Goal: Find specific page/section: Find specific page/section

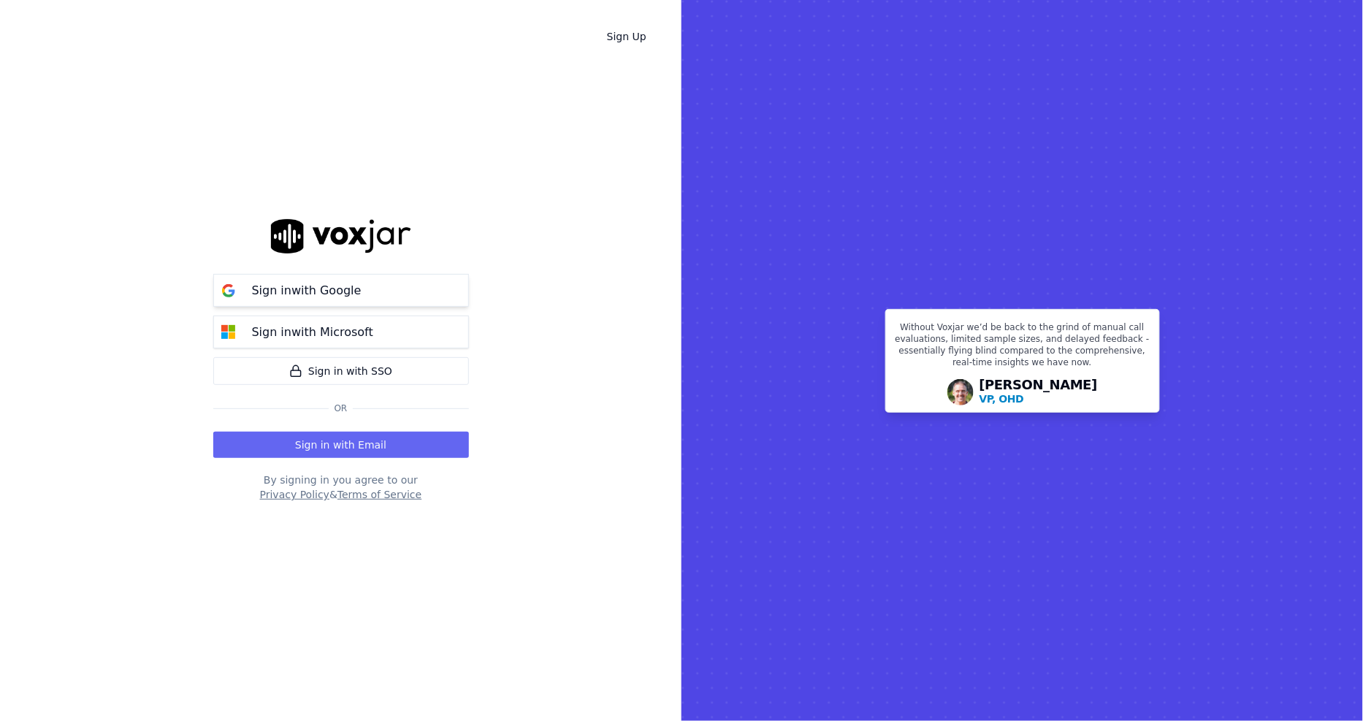
click at [352, 289] on p "Sign in with Google" at bounding box center [307, 291] width 110 height 18
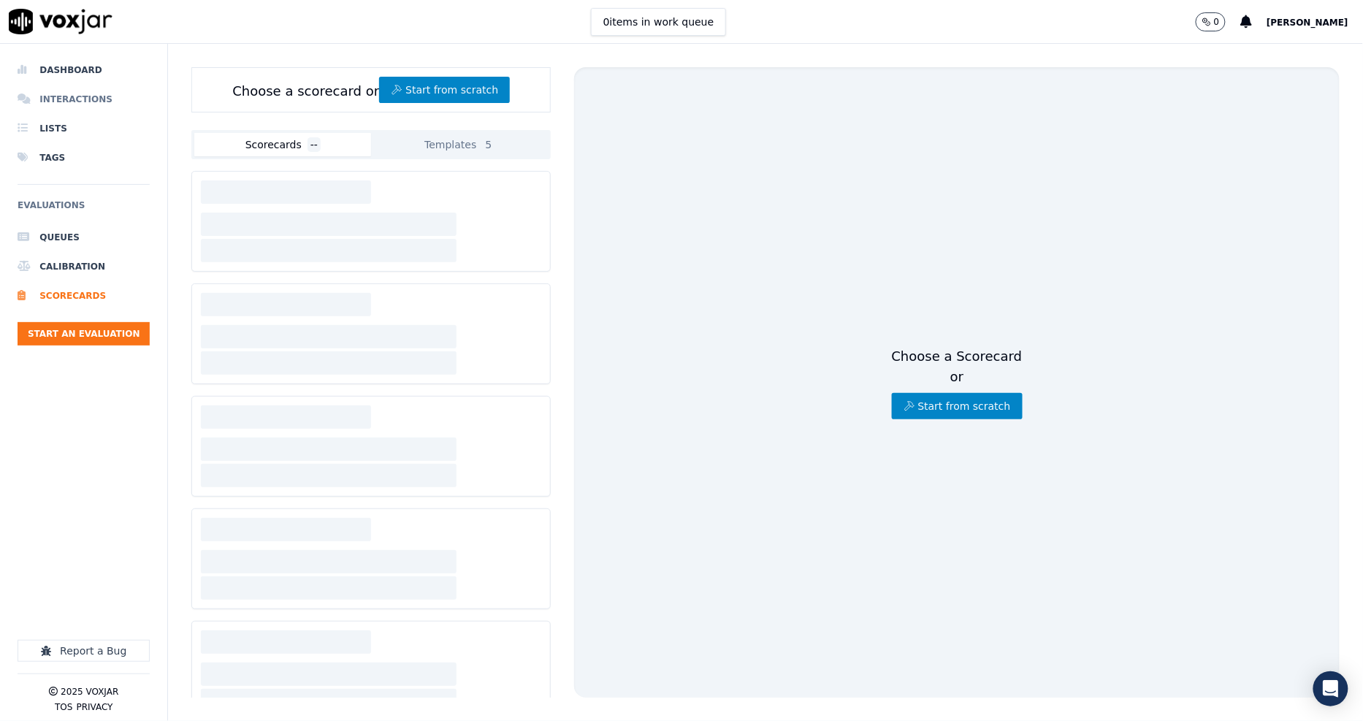
click at [81, 100] on li "Interactions" at bounding box center [84, 99] width 132 height 29
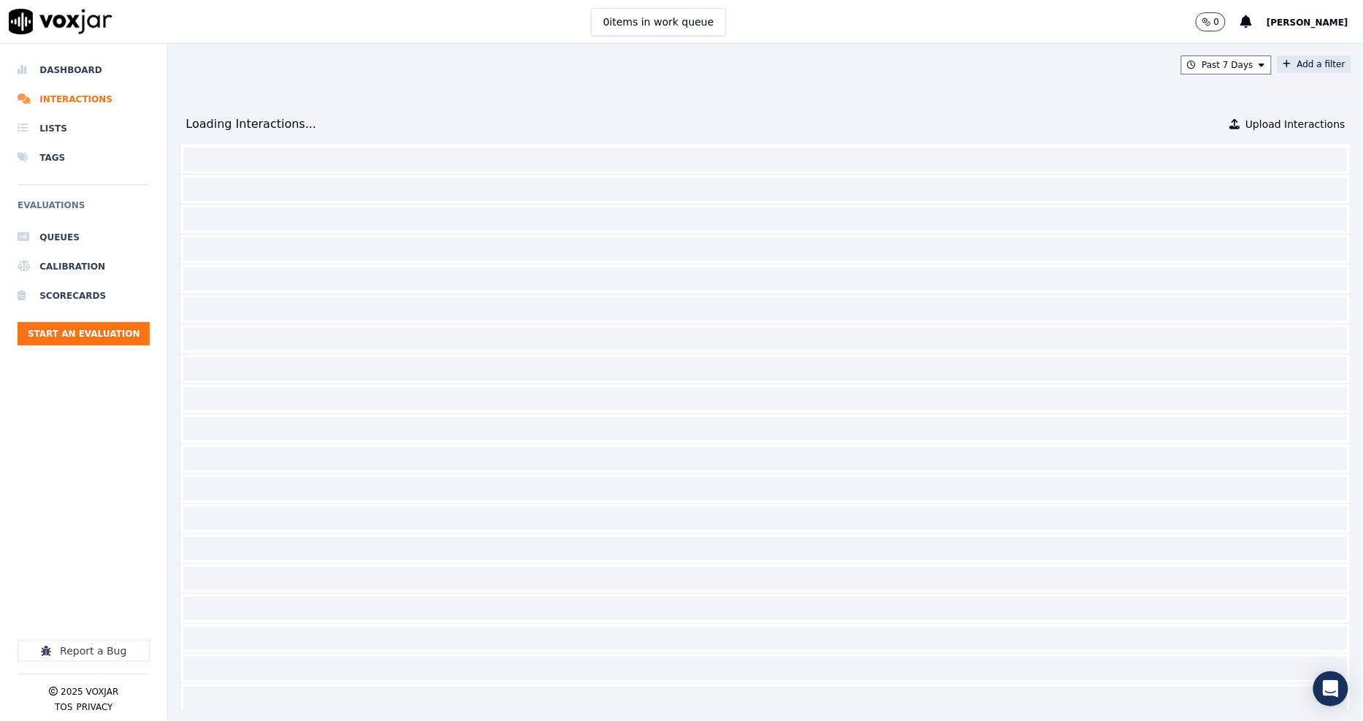
click at [1278, 66] on button "Add a filter" at bounding box center [1315, 65] width 74 height 18
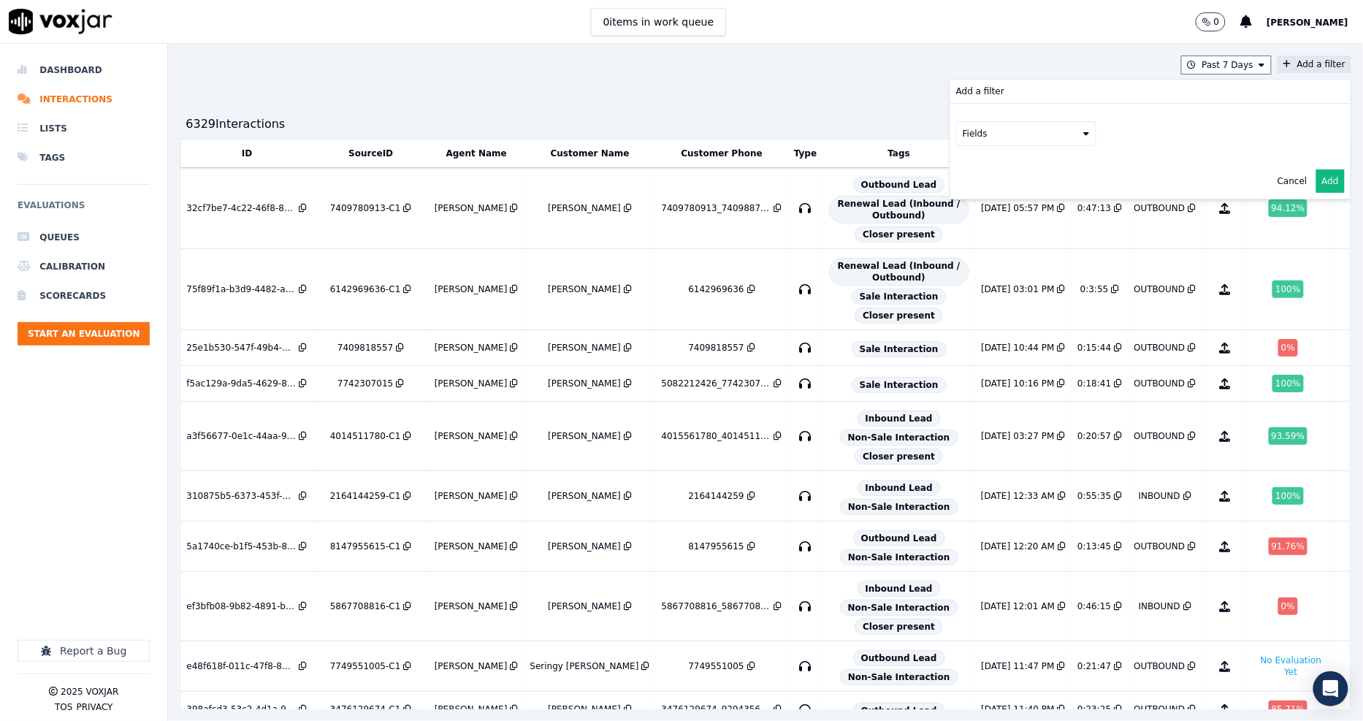
click at [986, 134] on button "Fields" at bounding box center [1026, 133] width 140 height 25
click at [981, 275] on div "customers" at bounding box center [1004, 281] width 46 height 12
click at [1012, 154] on button "Fields" at bounding box center [1044, 164] width 140 height 25
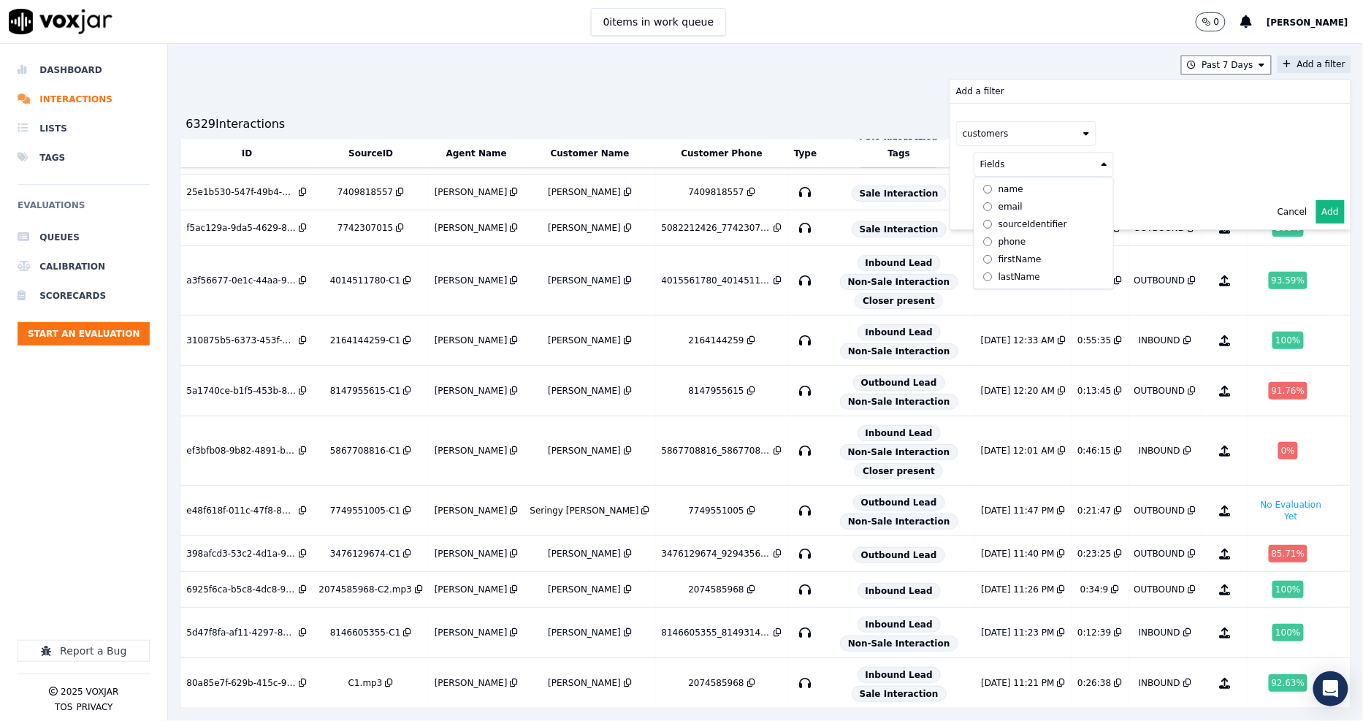
scroll to position [243, 0]
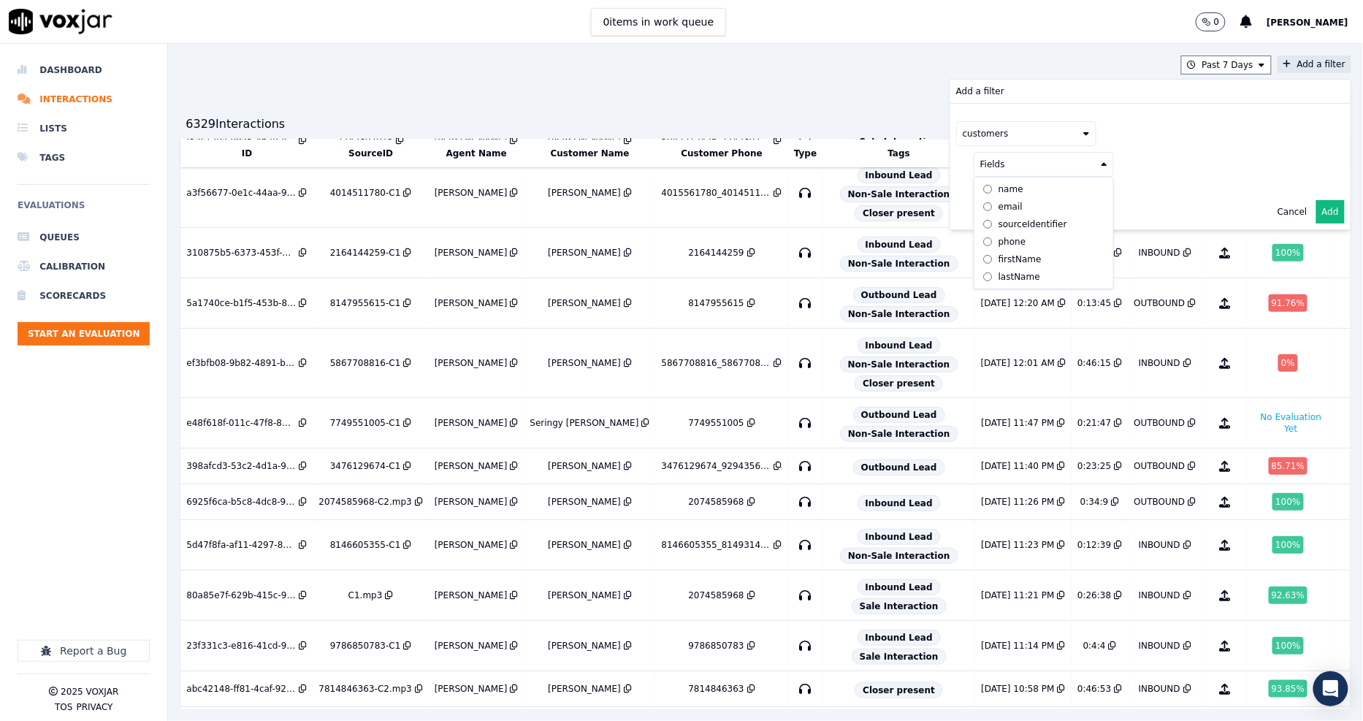
click at [999, 239] on div "phone" at bounding box center [1013, 242] width 28 height 12
click at [1147, 165] on button at bounding box center [1225, 163] width 210 height 22
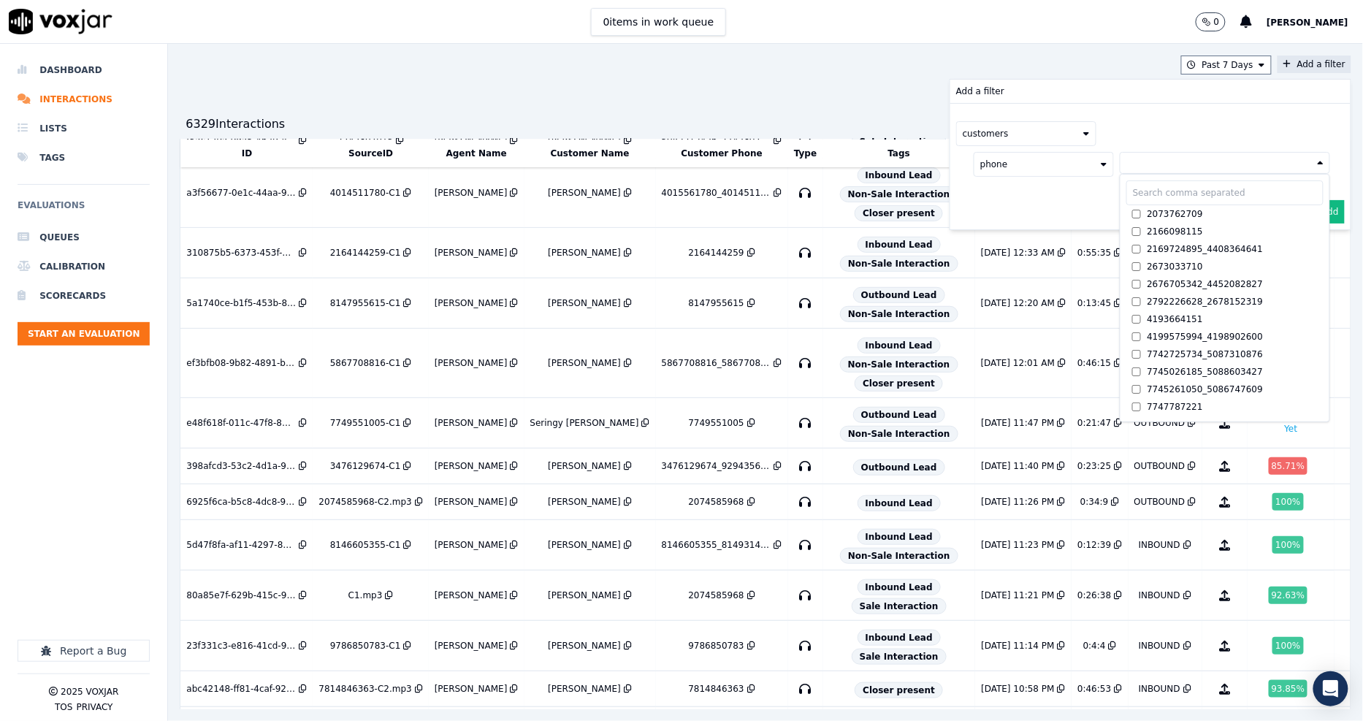
click at [1136, 193] on input "text" at bounding box center [1224, 192] width 197 height 25
paste input "4403822014"
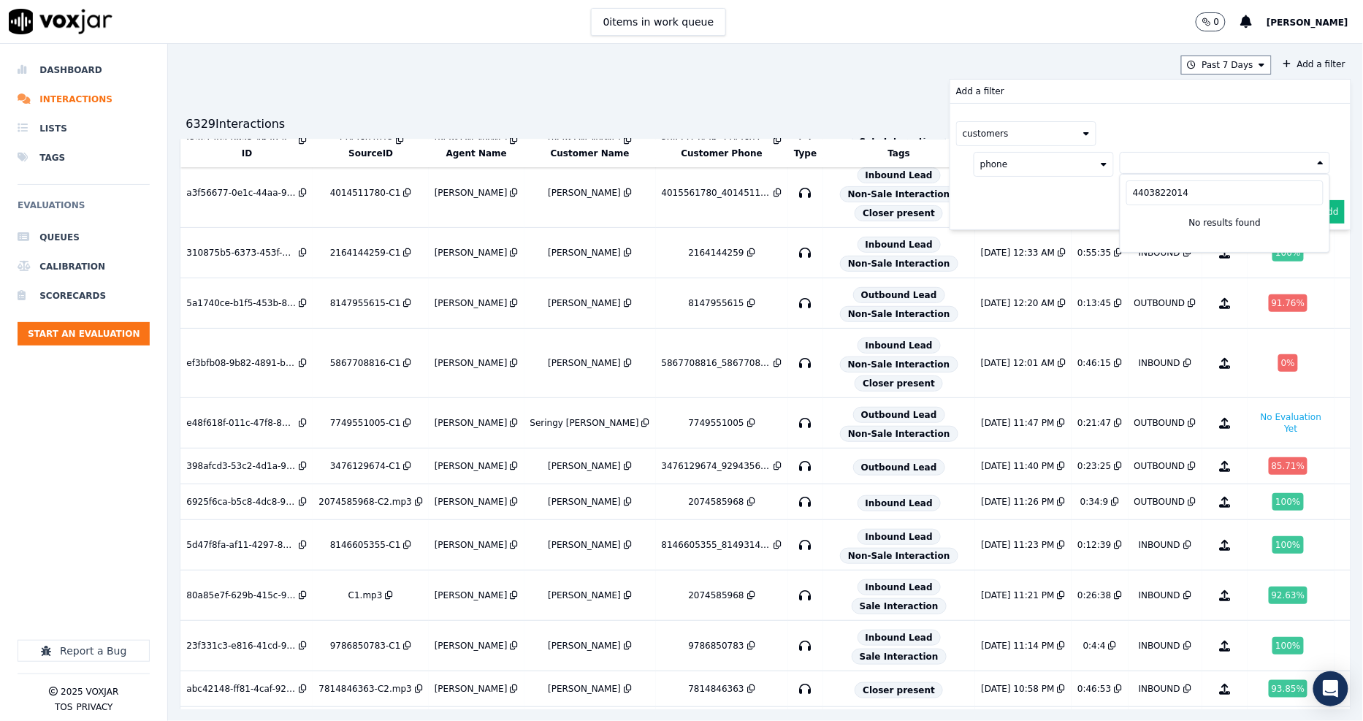
type input "4403822014"
drag, startPoint x: 1136, startPoint y: 196, endPoint x: 1045, endPoint y: 193, distance: 90.6
click at [1045, 193] on div "customers phone [PHONE_NUMBER] No results found" at bounding box center [1150, 149] width 400 height 91
click at [1120, 170] on button at bounding box center [1225, 163] width 210 height 22
click at [1126, 198] on input "4403822014" at bounding box center [1224, 192] width 197 height 25
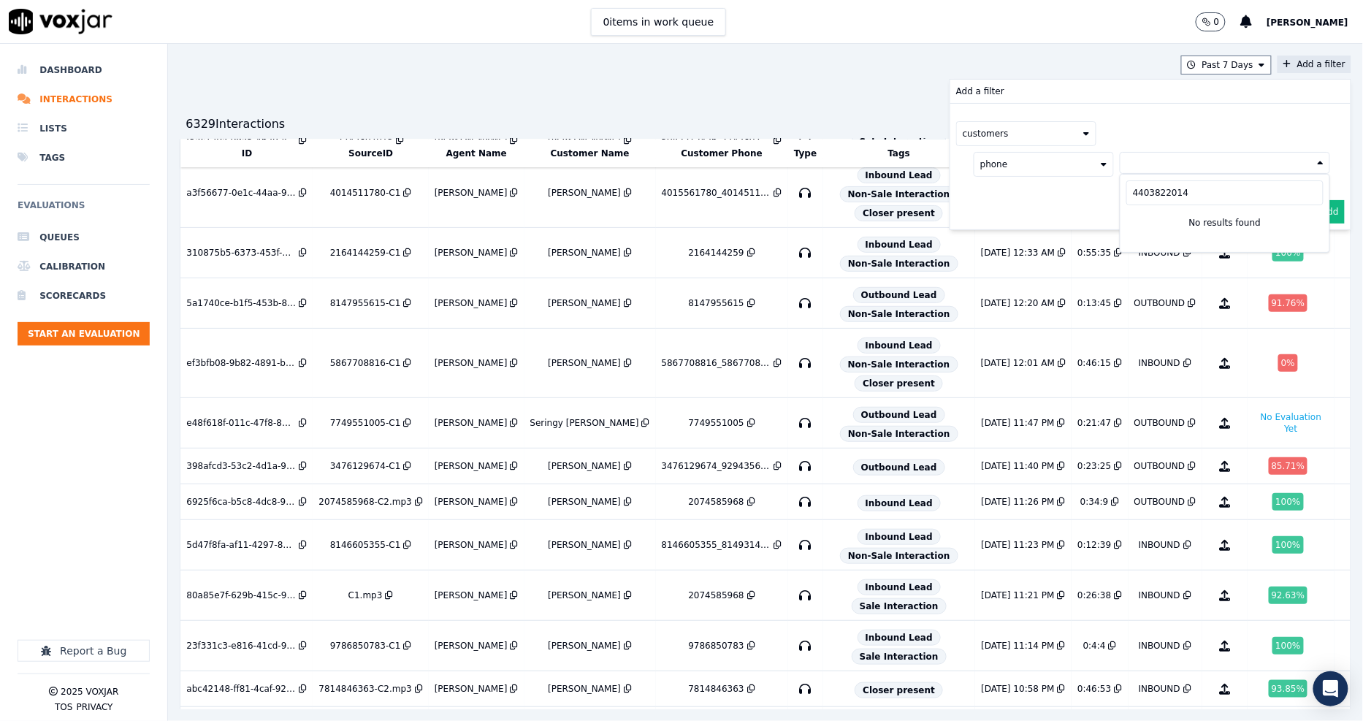
click at [1126, 198] on input "4403822014" at bounding box center [1224, 192] width 197 height 25
paste input "8492309"
type input "4849230914"
click at [1148, 215] on div "4849230914_8184777634" at bounding box center [1206, 214] width 116 height 12
click at [1030, 213] on div "customers phone [PHONE_NUMBER]_8184777634 4849230914 4849230914_8184777634 AND" at bounding box center [1150, 167] width 400 height 126
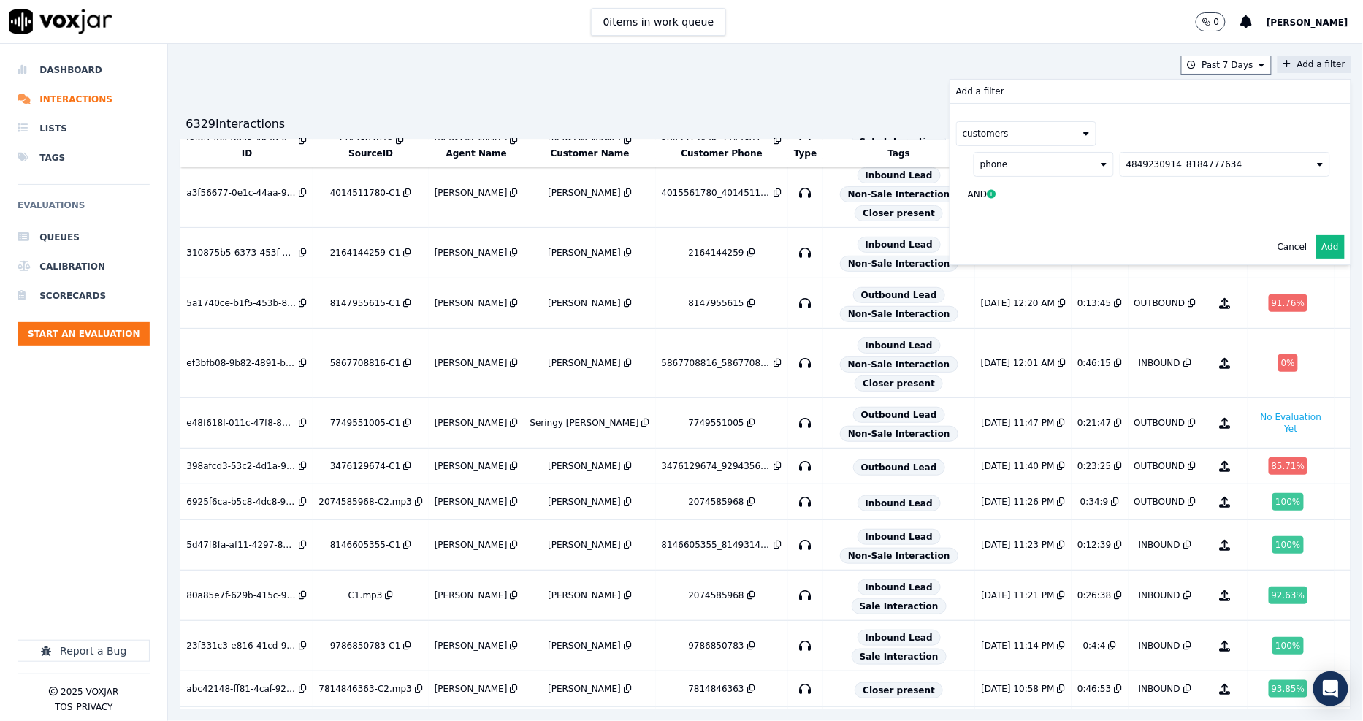
click at [1316, 245] on button "Add" at bounding box center [1330, 246] width 28 height 23
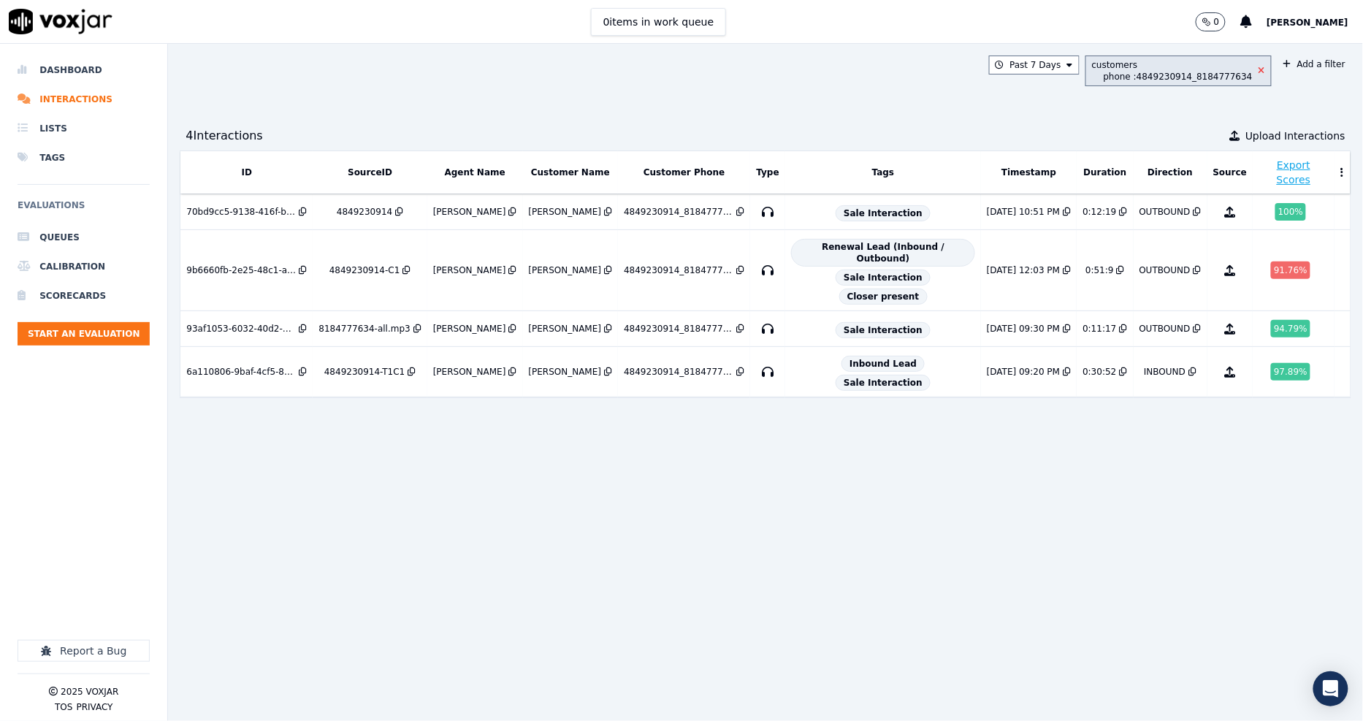
click at [1259, 69] on icon at bounding box center [1262, 70] width 7 height 9
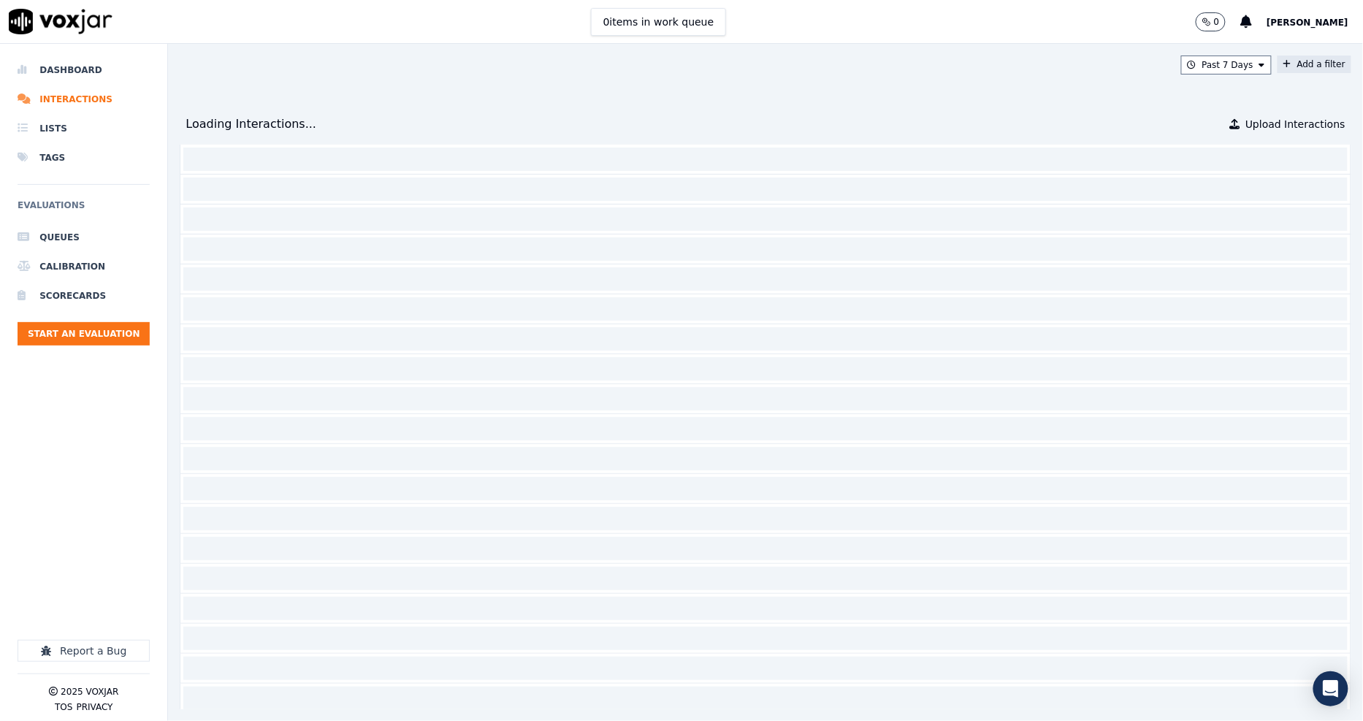
click at [1278, 63] on button "Add a filter" at bounding box center [1315, 65] width 74 height 18
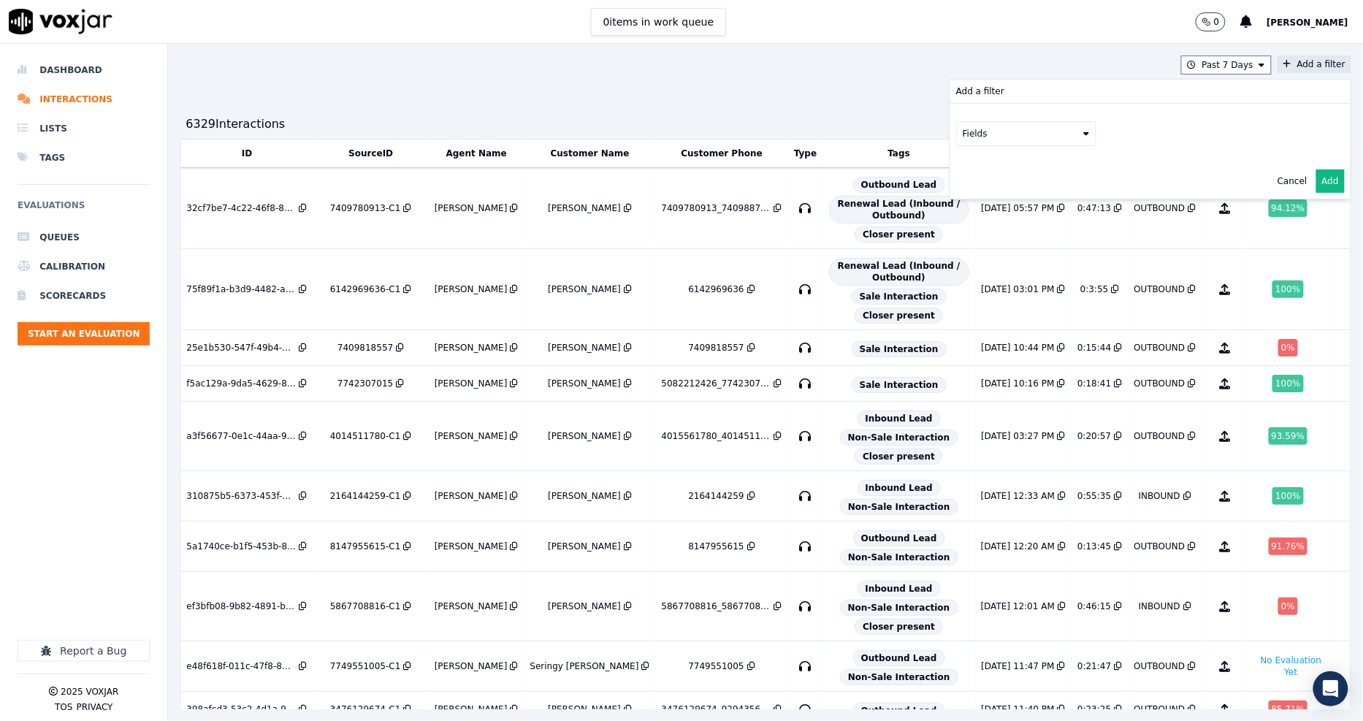
click at [1018, 132] on button "Fields" at bounding box center [1026, 133] width 140 height 25
click at [981, 275] on div "customers" at bounding box center [1004, 281] width 46 height 12
click at [1039, 170] on button "Fields" at bounding box center [1044, 164] width 140 height 25
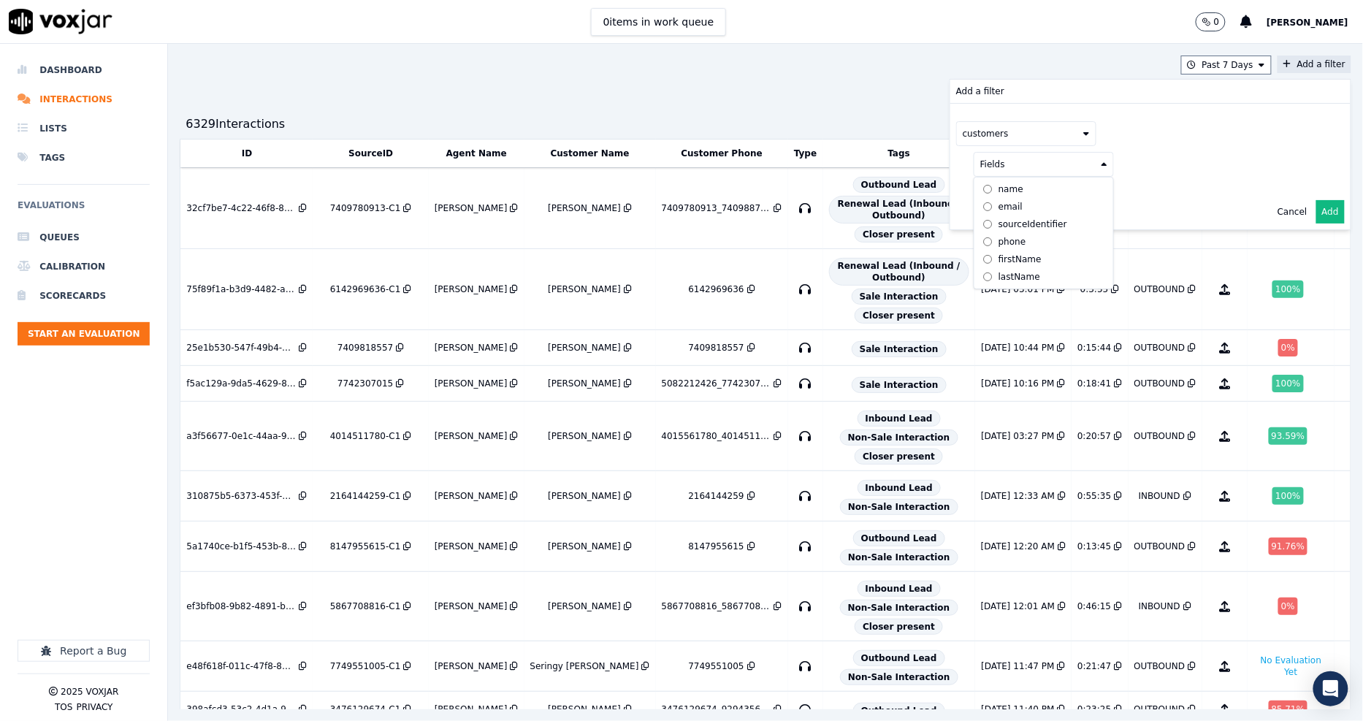
click at [999, 245] on div "phone" at bounding box center [1013, 242] width 28 height 12
click at [1120, 171] on button at bounding box center [1225, 163] width 210 height 22
click at [1126, 191] on input "text" at bounding box center [1224, 192] width 197 height 25
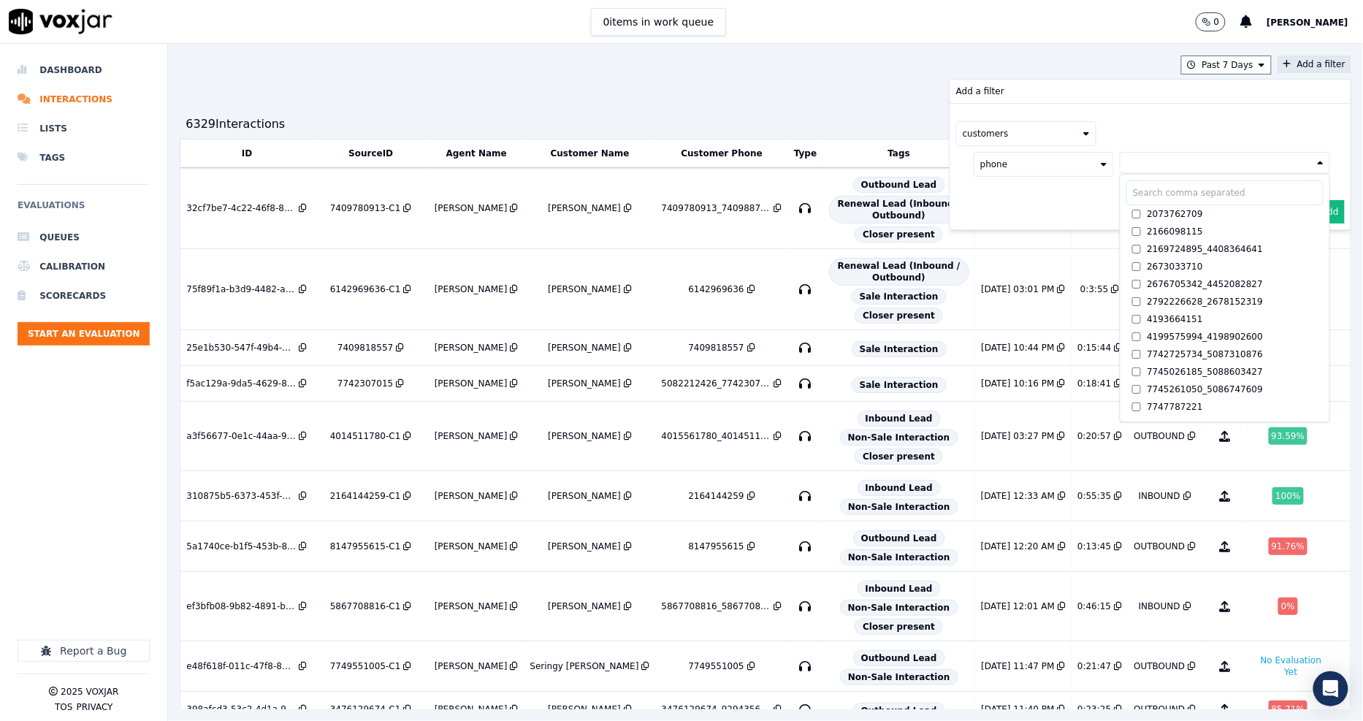
paste input "2163450158"
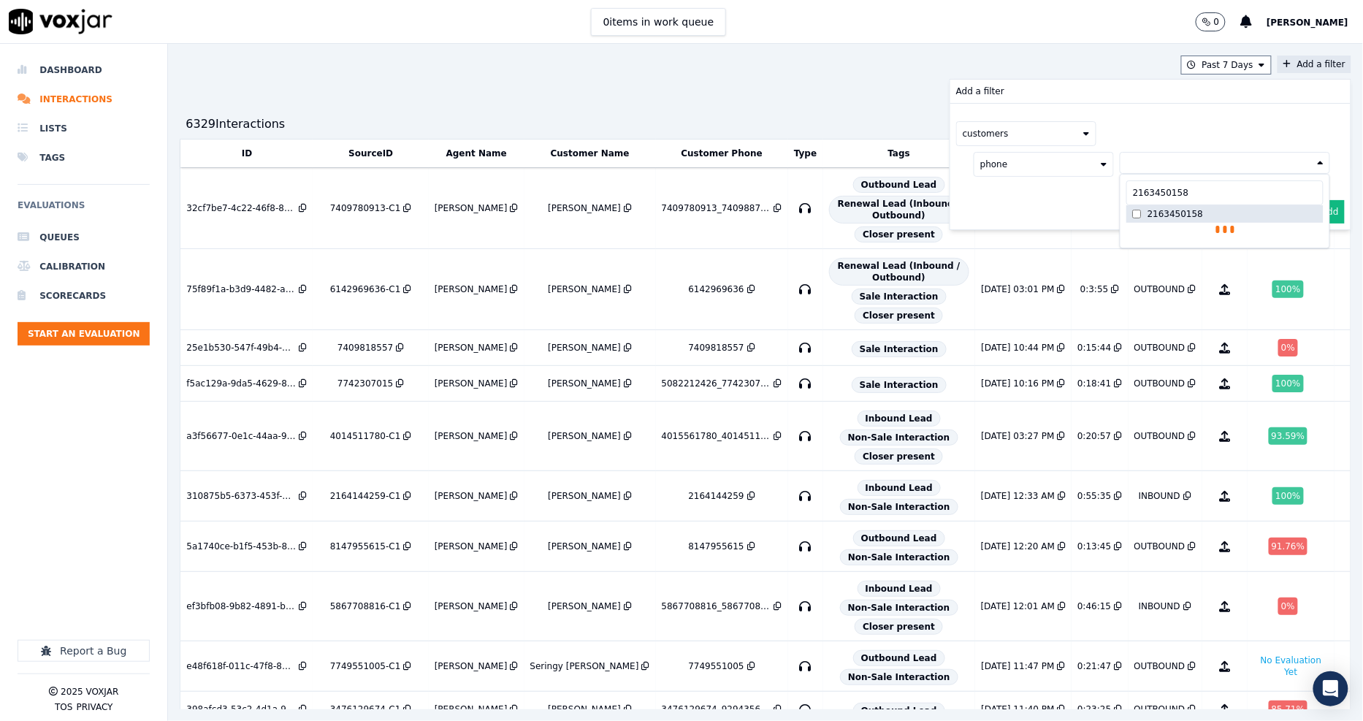
type input "2163450158"
click at [1148, 212] on div "2163450158" at bounding box center [1176, 214] width 56 height 12
click at [1037, 222] on div "customers phone 2163450158 2163450158 2163450158 AND" at bounding box center [1150, 167] width 400 height 126
click at [1316, 253] on button "Add" at bounding box center [1330, 246] width 28 height 23
